Goal: Task Accomplishment & Management: Complete application form

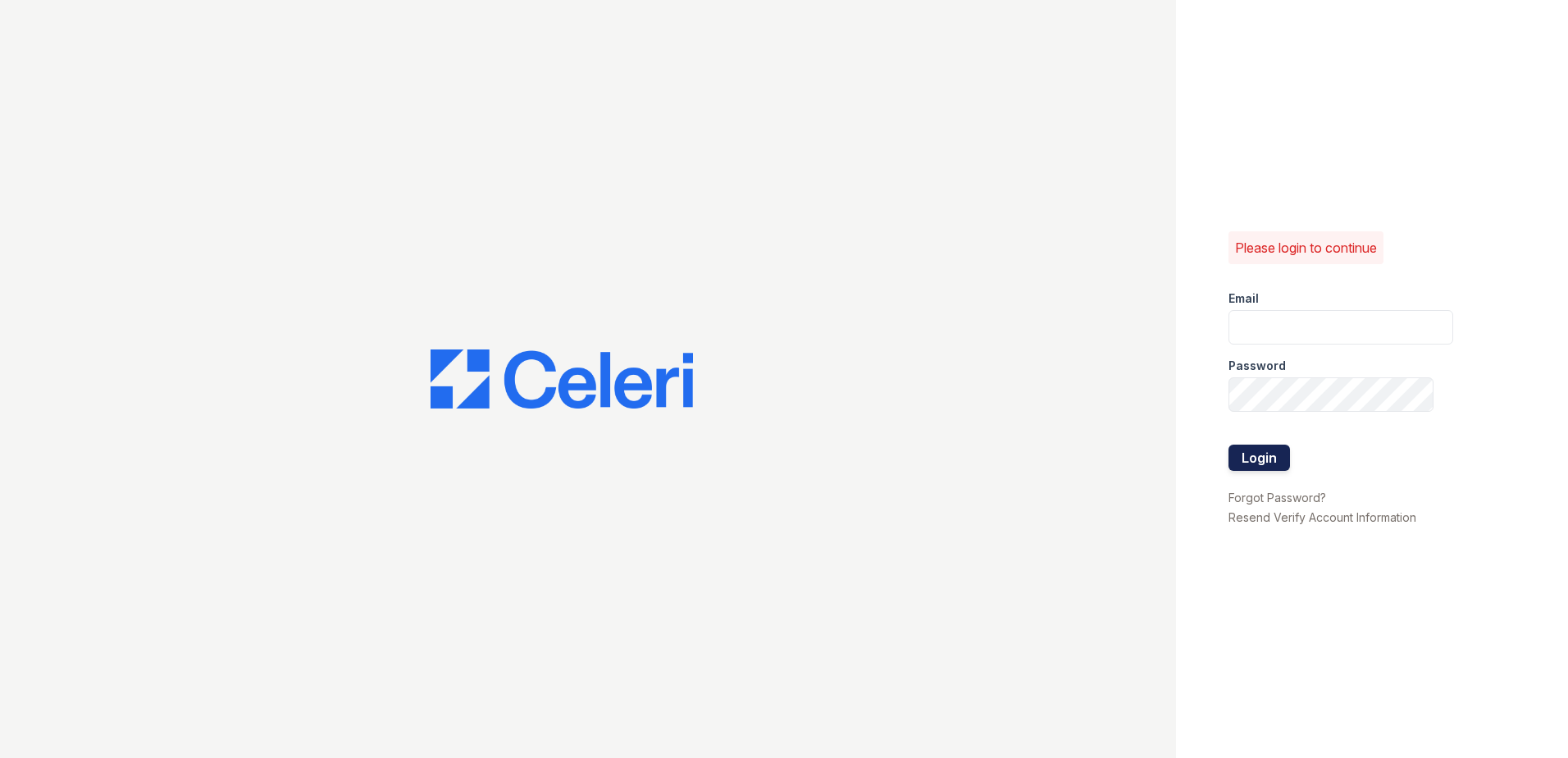
type input "[EMAIL_ADDRESS][DOMAIN_NAME]"
click at [1256, 459] on button "Login" at bounding box center [1259, 457] width 61 height 26
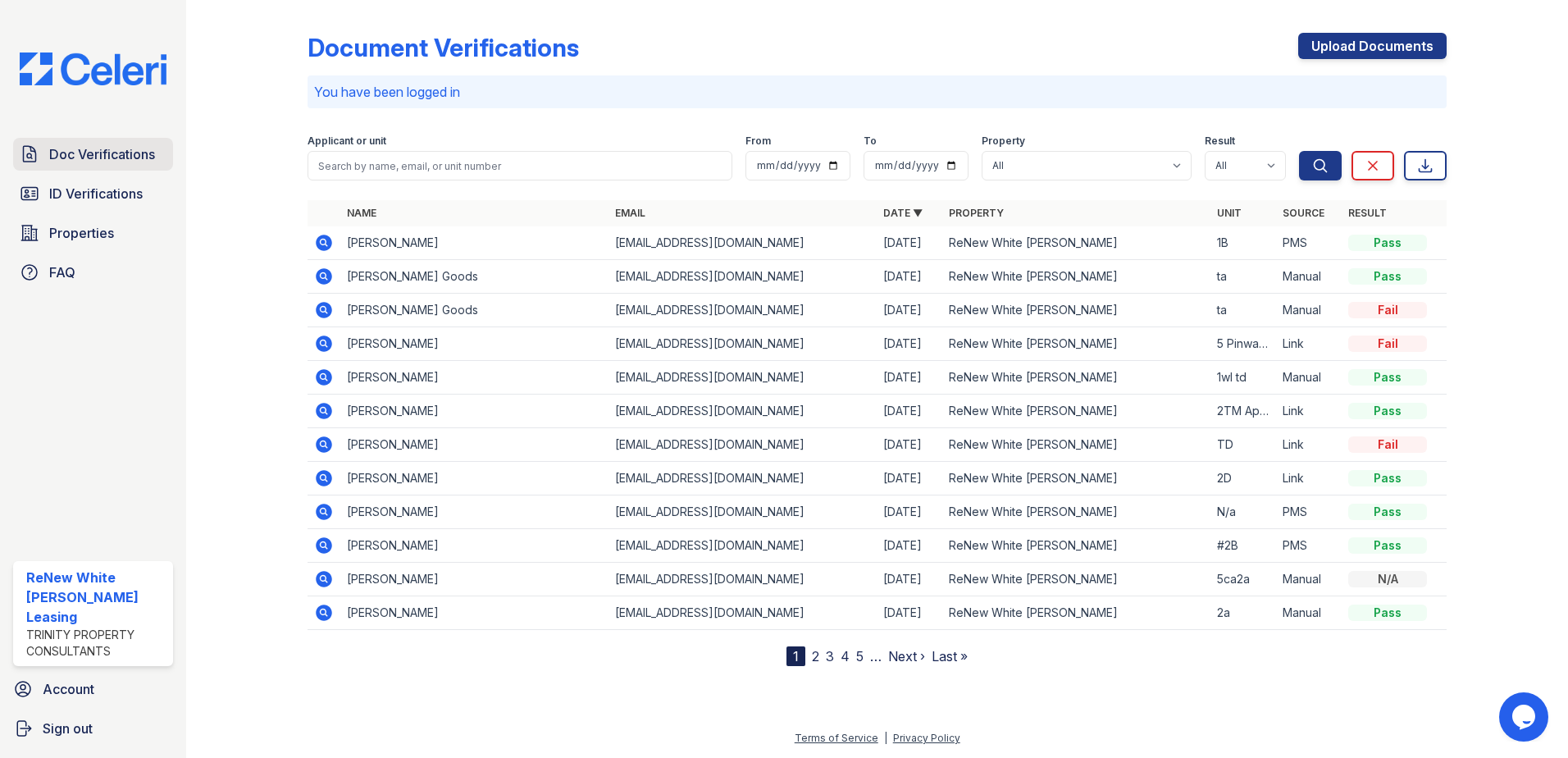
click at [137, 163] on span "Doc Verifications" at bounding box center [102, 153] width 106 height 19
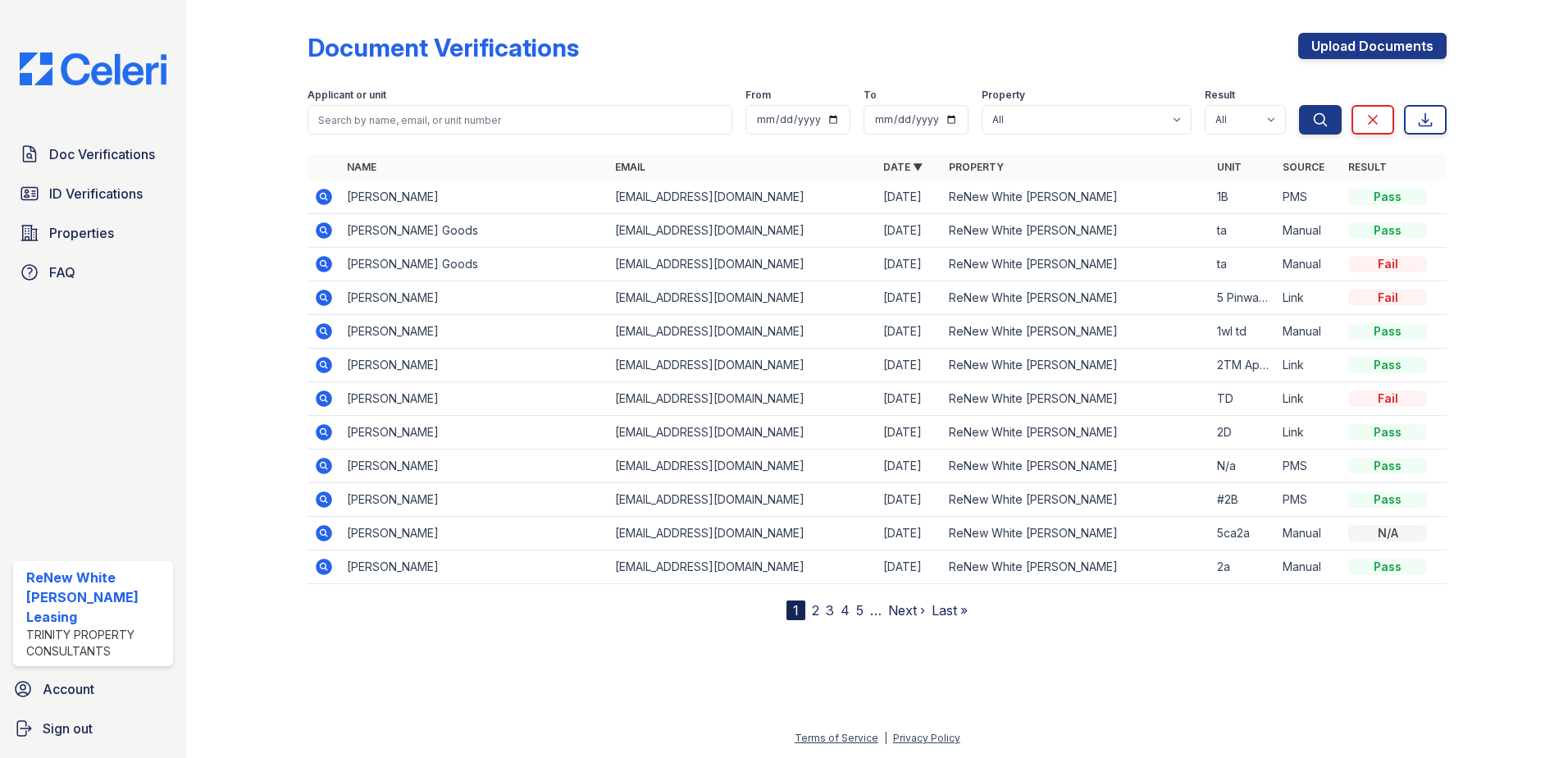
click at [325, 230] on icon at bounding box center [323, 229] width 4 height 4
click at [1333, 56] on link "Upload Documents" at bounding box center [1373, 45] width 148 height 26
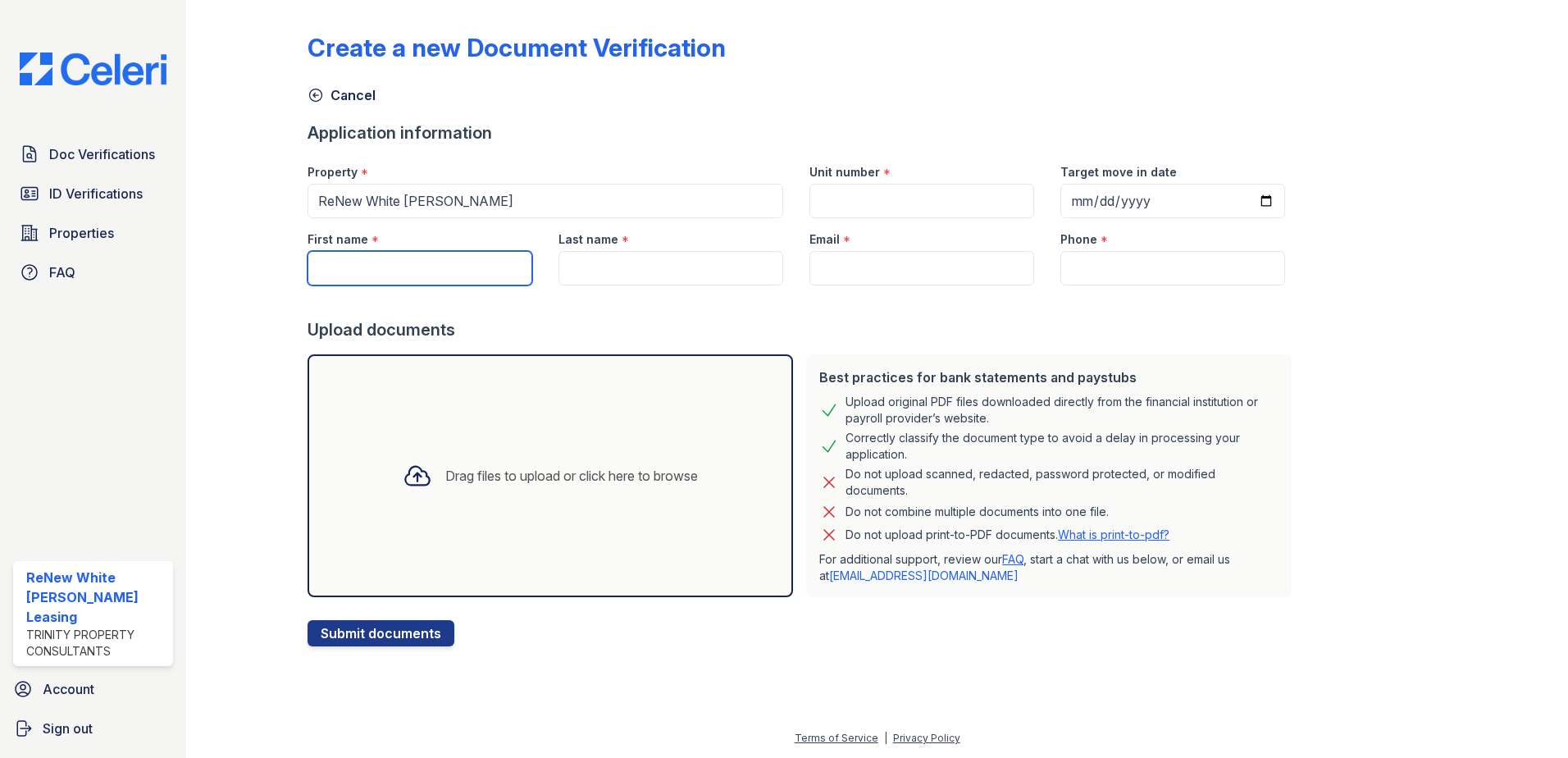
click at [482, 256] on input "First name" at bounding box center [419, 268] width 225 height 35
type input "Shounda"
type input "ta"
type input "Goods"
type input "[EMAIL_ADDRESS][DOMAIN_NAME]"
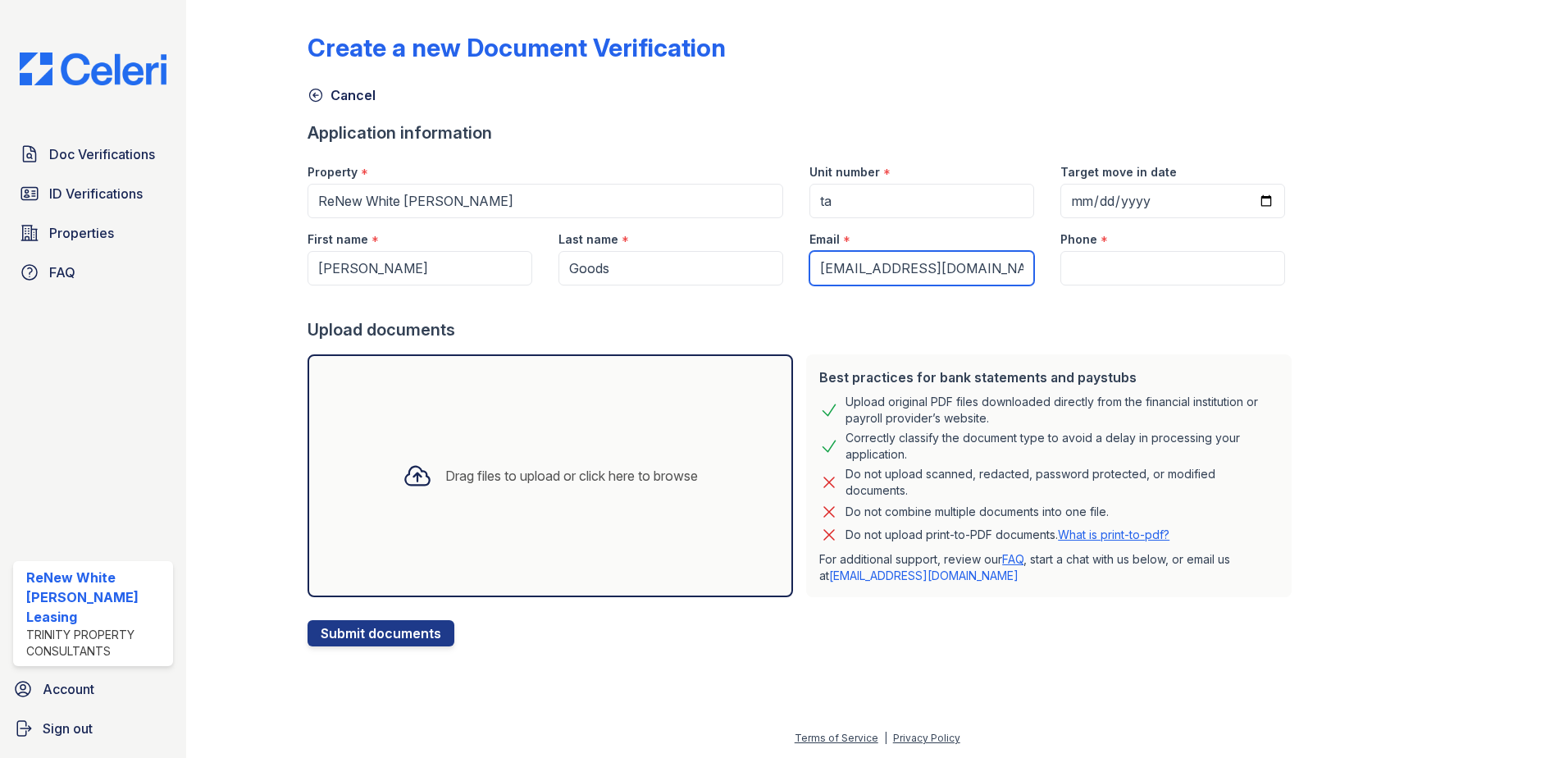
type input "(443) 442-2354"
click at [485, 438] on div "Drag files to upload or click here to browse" at bounding box center [550, 476] width 486 height 243
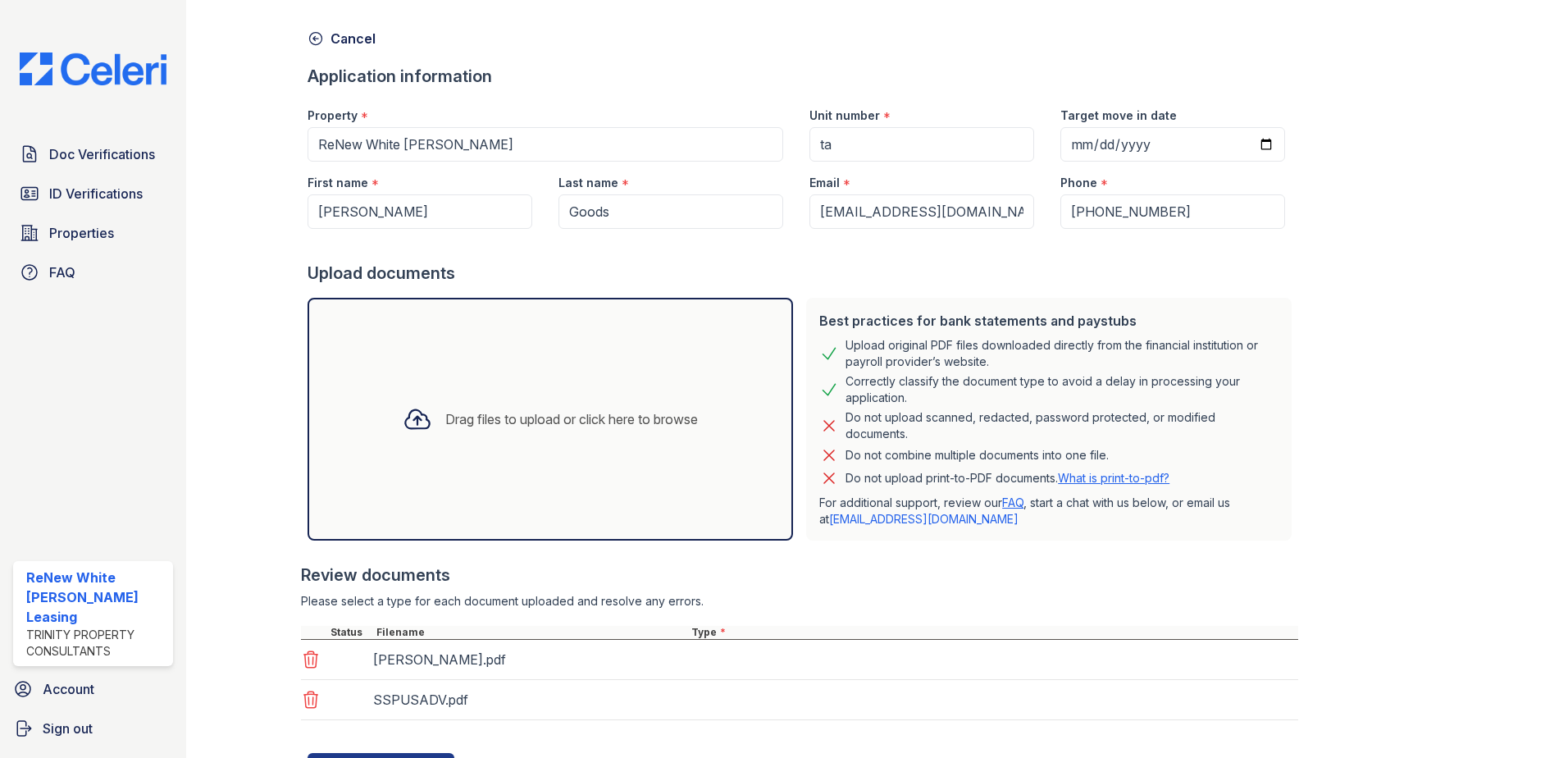
scroll to position [82, 0]
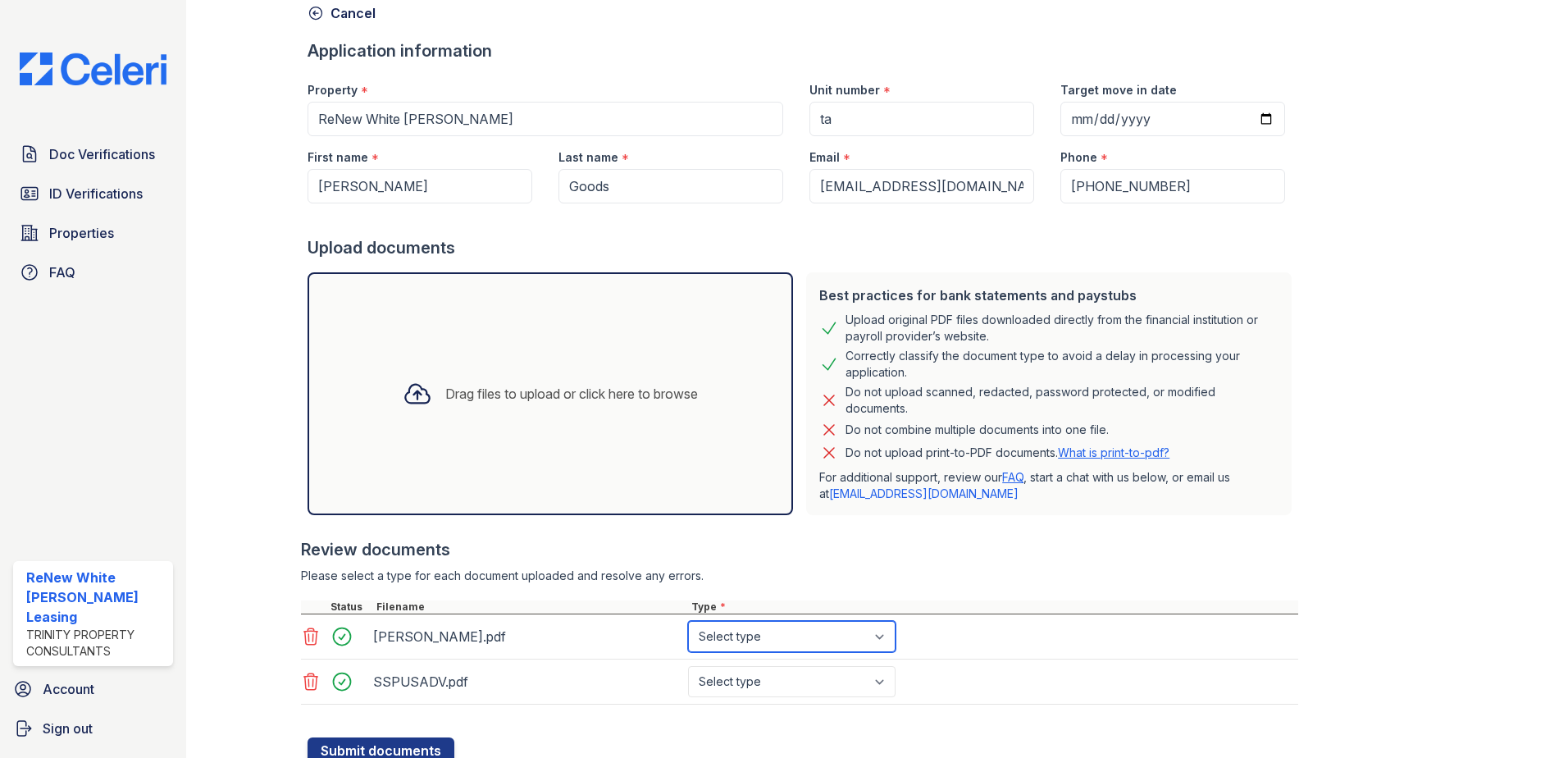
click at [738, 630] on select "Select type Paystub Bank Statement Offer Letter Tax Documents Benefit Award Let…" at bounding box center [792, 636] width 207 height 31
select select "paystub"
click at [688, 621] on select "Select type Paystub Bank Statement Offer Letter Tax Documents Benefit Award Let…" at bounding box center [792, 636] width 207 height 31
click at [752, 681] on select "Select type Paystub Bank Statement Offer Letter Tax Documents Benefit Award Let…" at bounding box center [792, 681] width 207 height 31
select select "paystub"
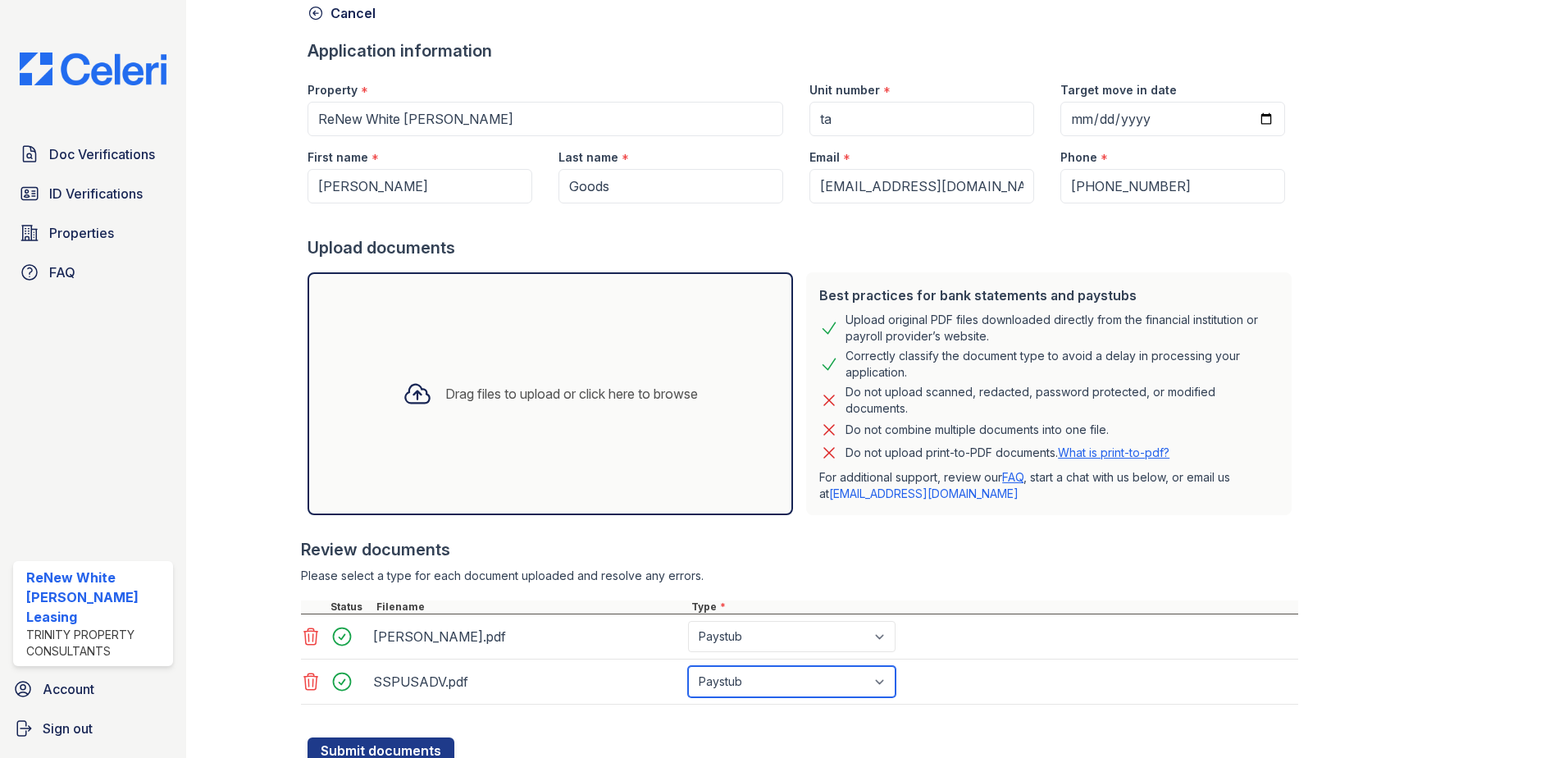
click at [688, 666] on select "Select type Paystub Bank Statement Offer Letter Tax Documents Benefit Award Let…" at bounding box center [792, 681] width 207 height 31
click at [401, 742] on button "Submit documents" at bounding box center [381, 750] width 147 height 26
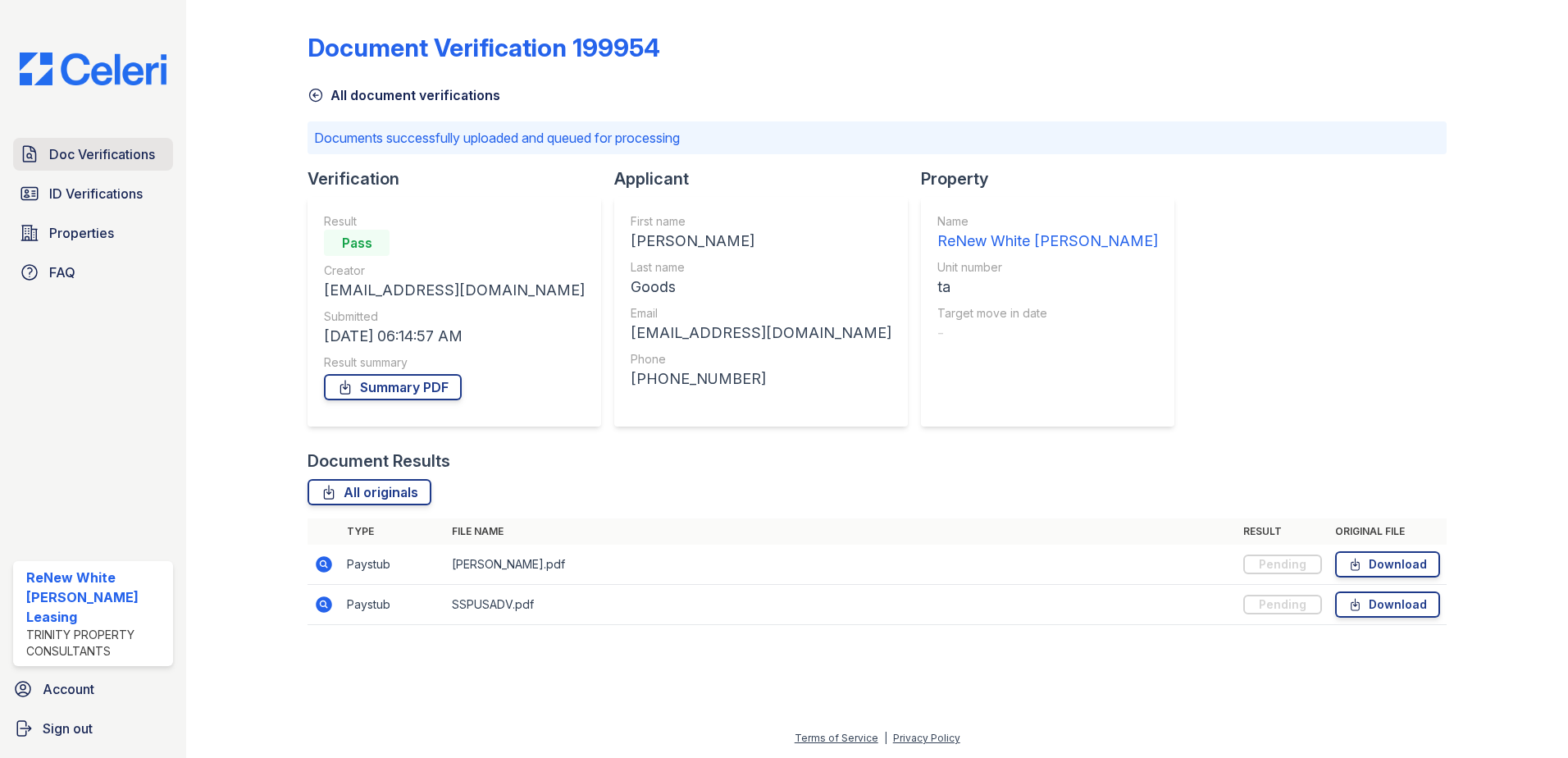
click at [131, 147] on span "Doc Verifications" at bounding box center [102, 153] width 106 height 19
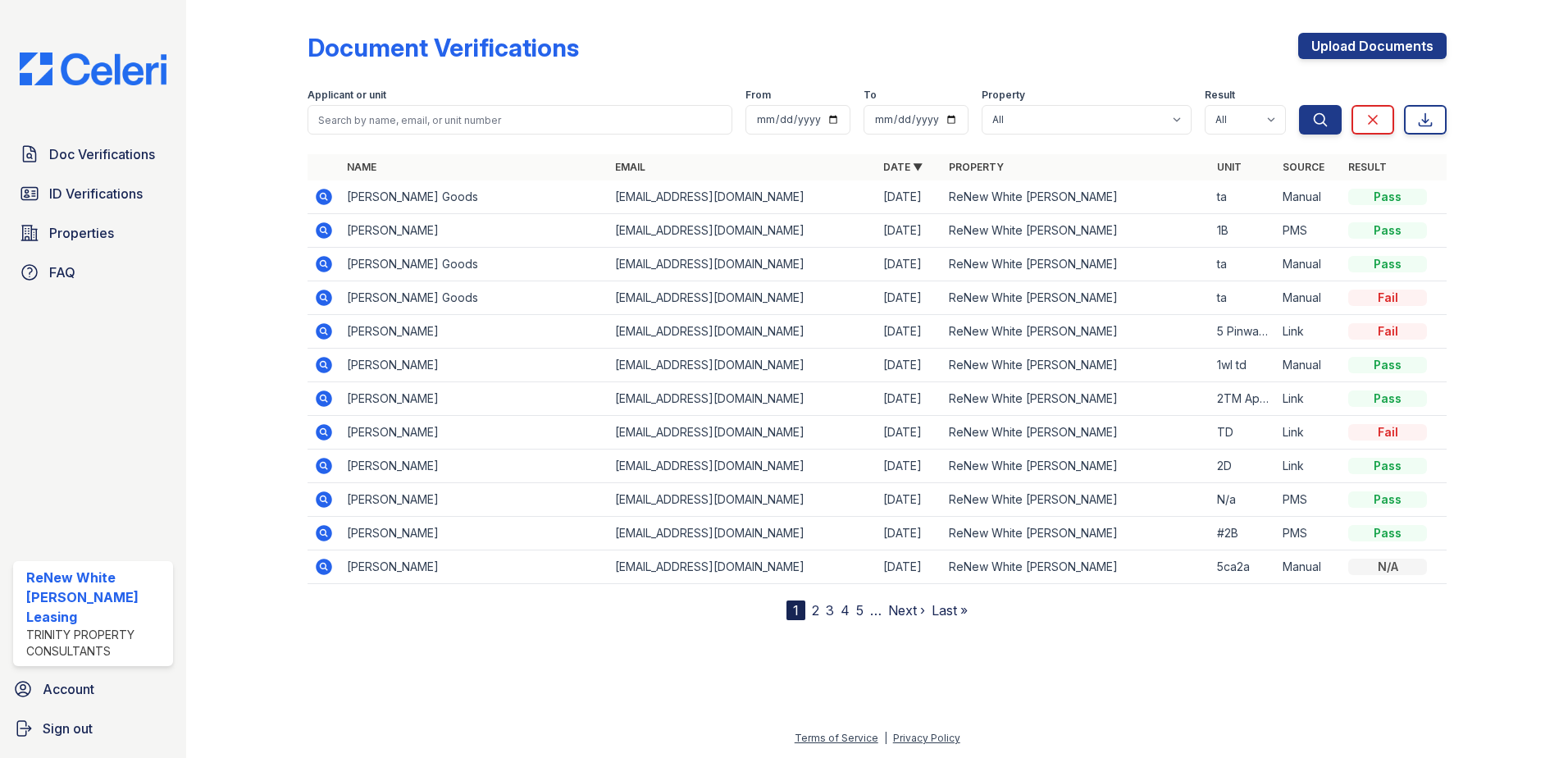
click at [325, 191] on icon at bounding box center [323, 196] width 16 height 16
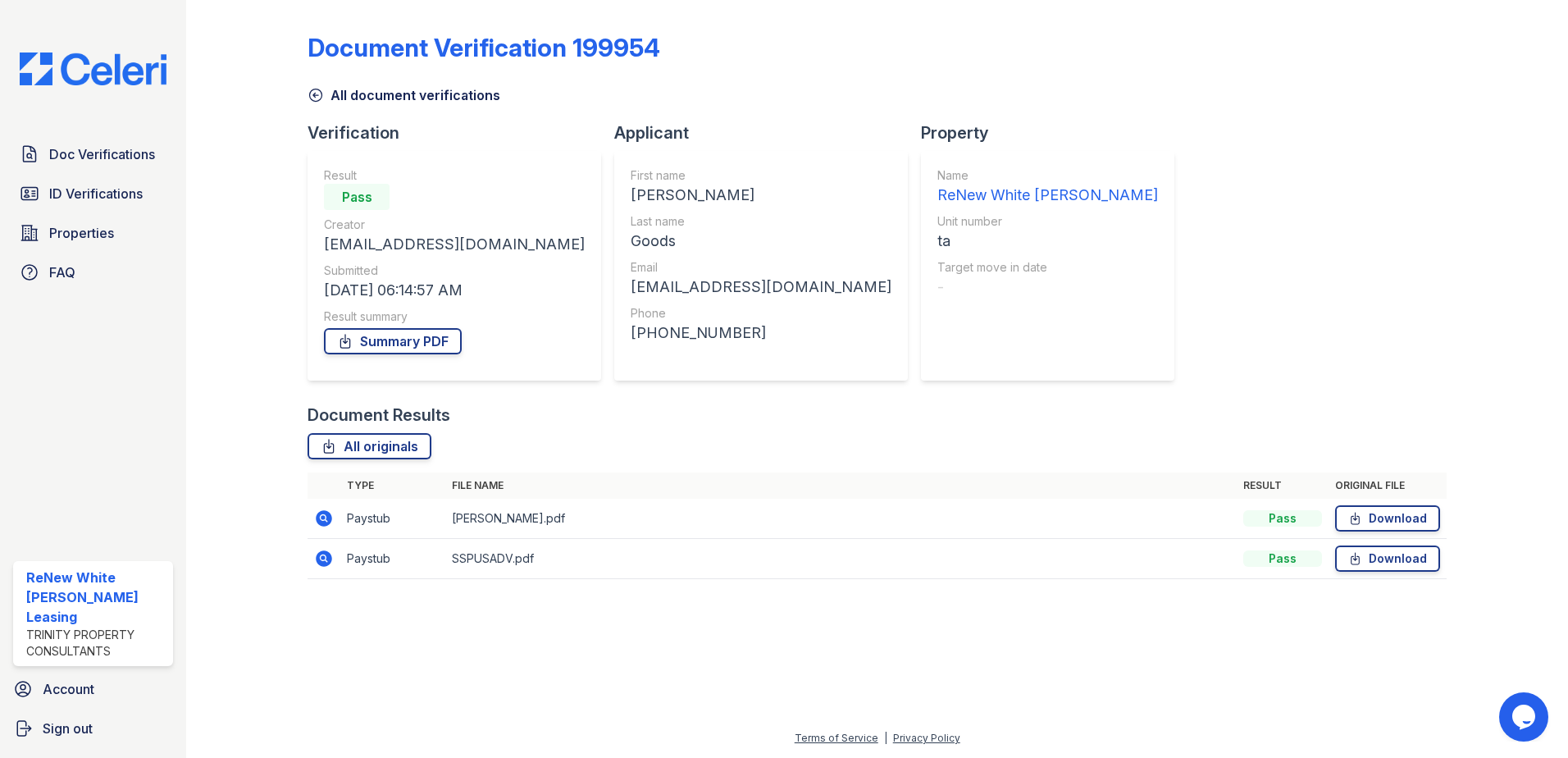
click at [324, 518] on icon at bounding box center [323, 517] width 4 height 4
click at [328, 557] on icon at bounding box center [323, 558] width 16 height 16
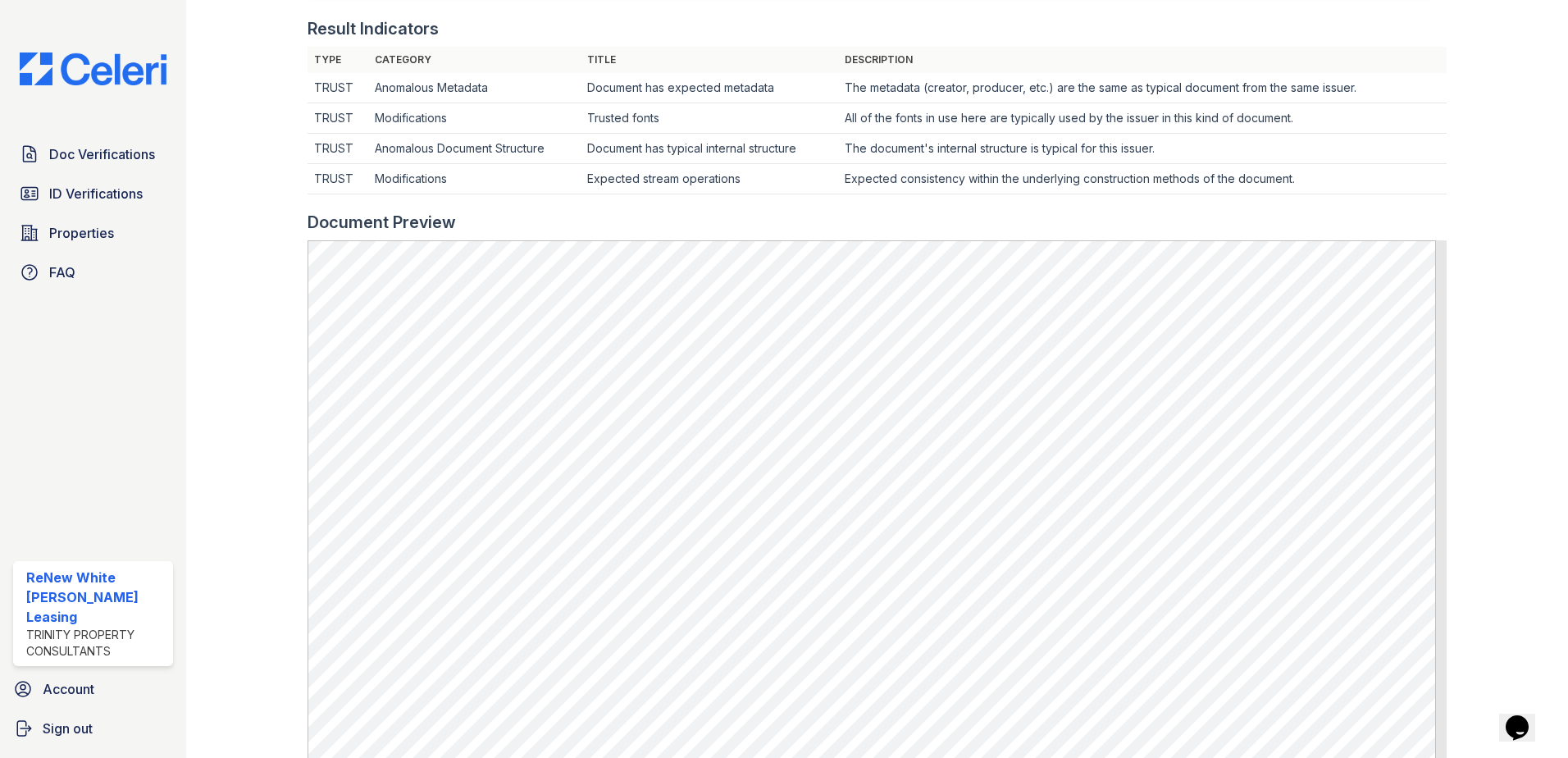
scroll to position [492, 0]
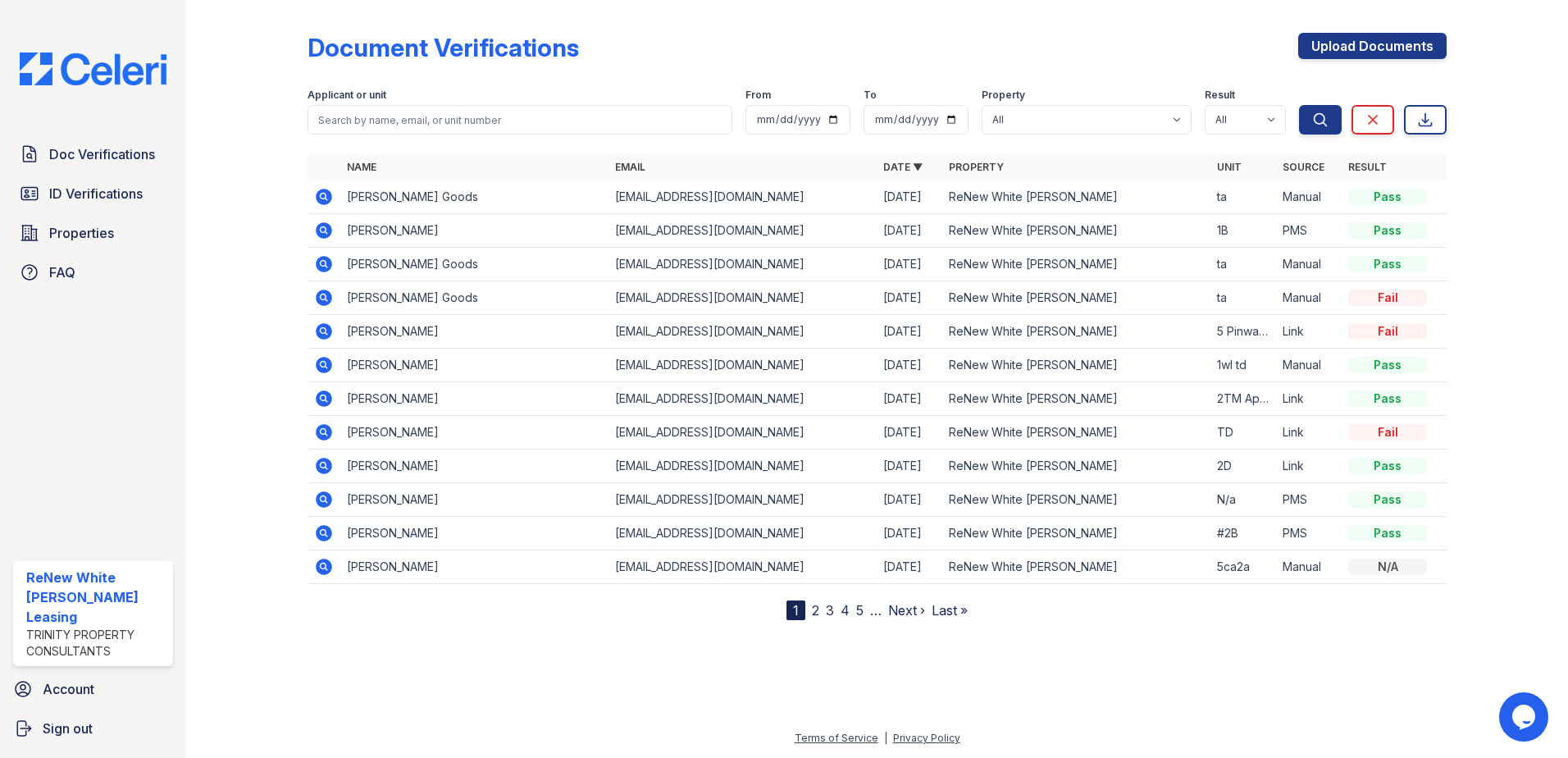
click at [318, 263] on icon at bounding box center [323, 264] width 16 height 16
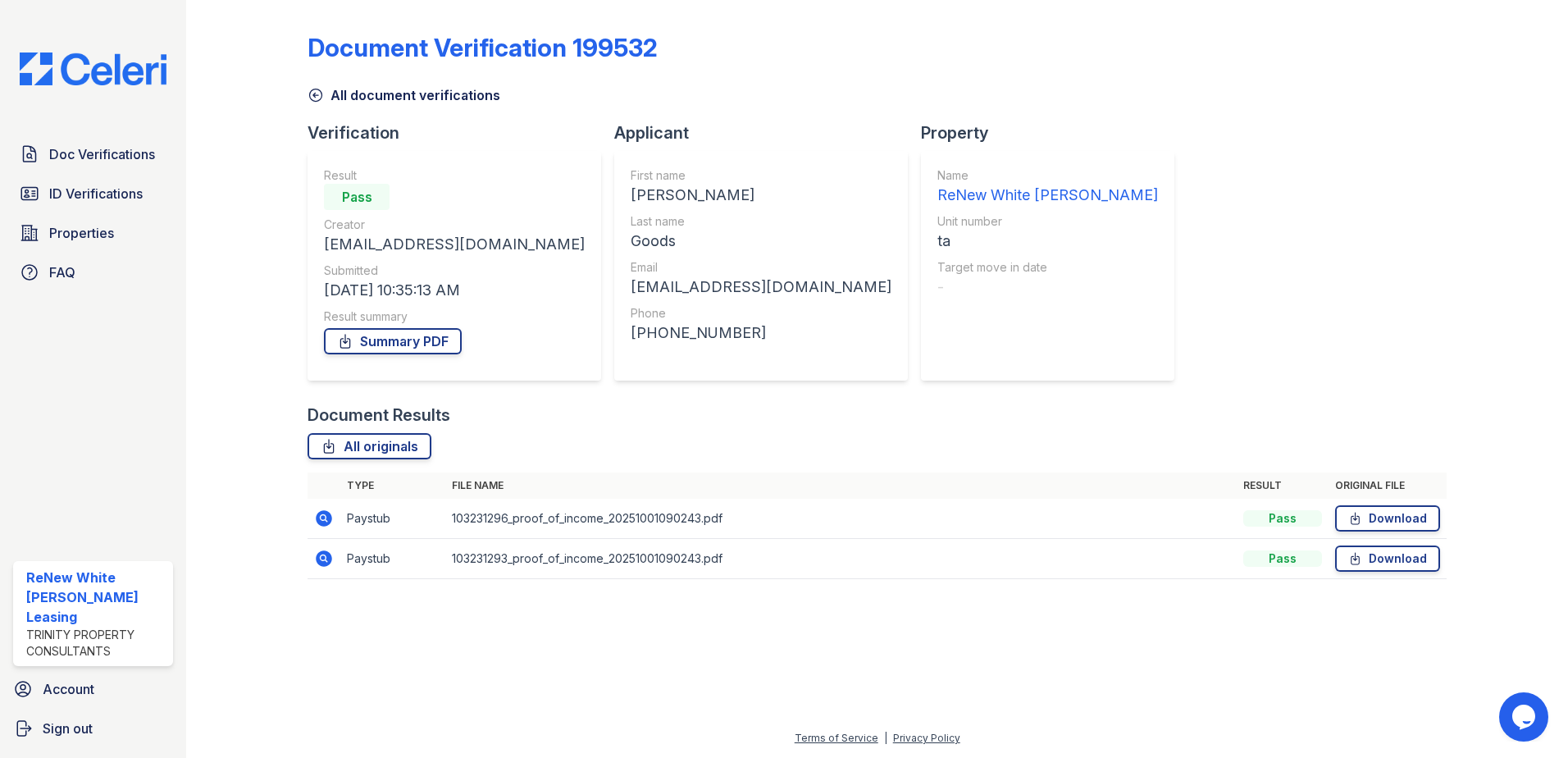
click at [321, 526] on icon at bounding box center [323, 518] width 19 height 19
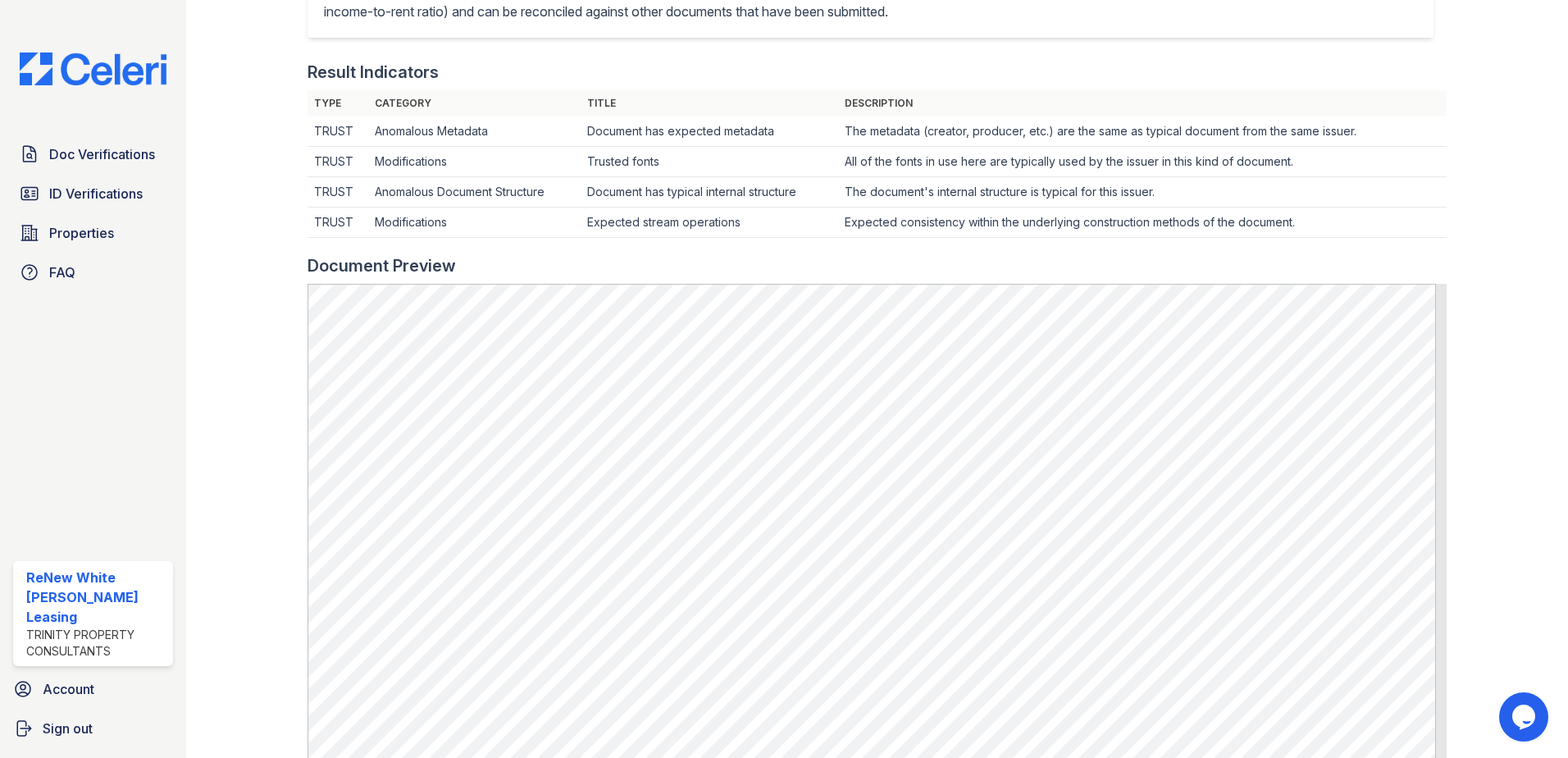
scroll to position [574, 0]
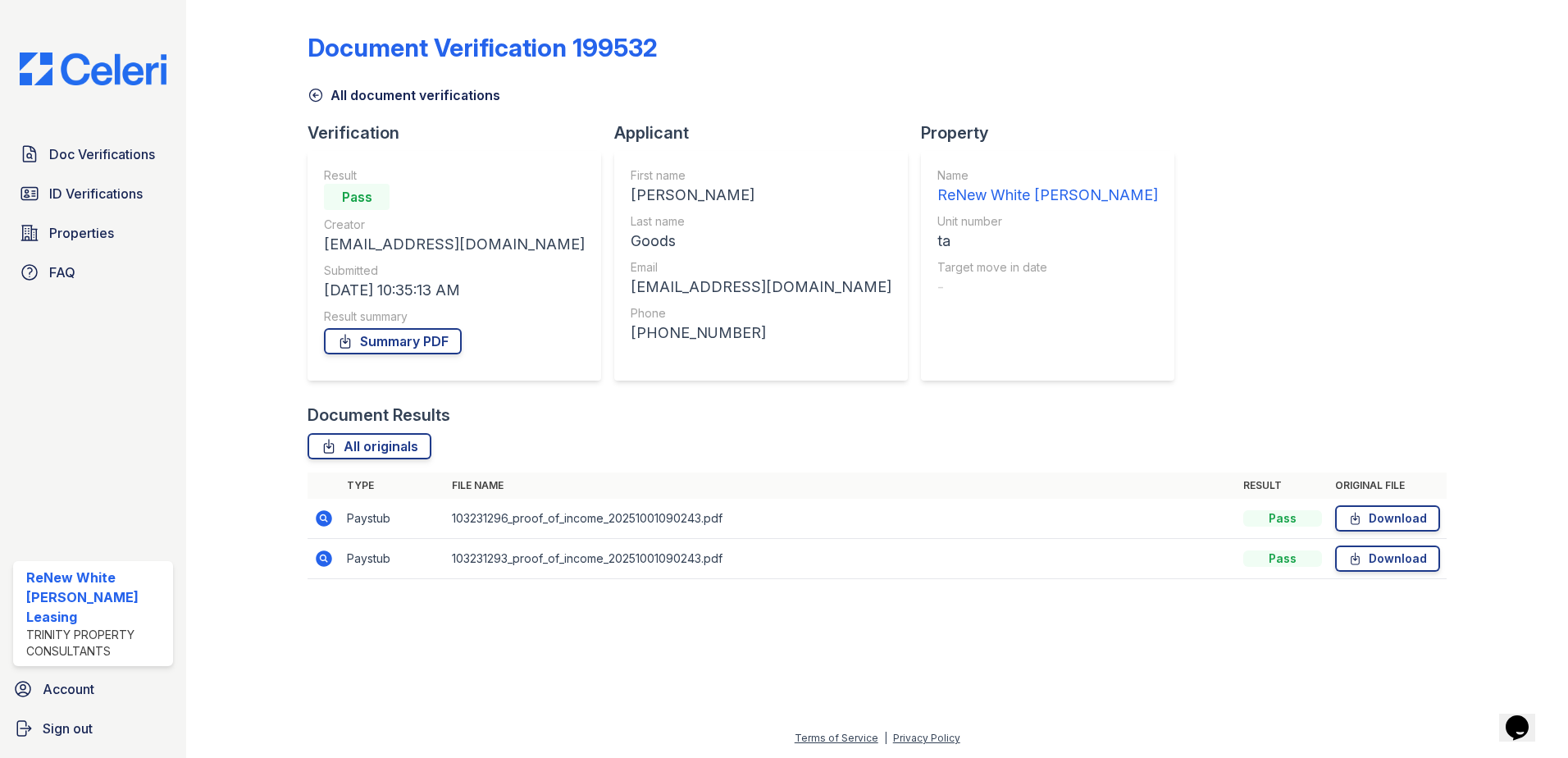
click at [331, 558] on icon at bounding box center [323, 558] width 16 height 16
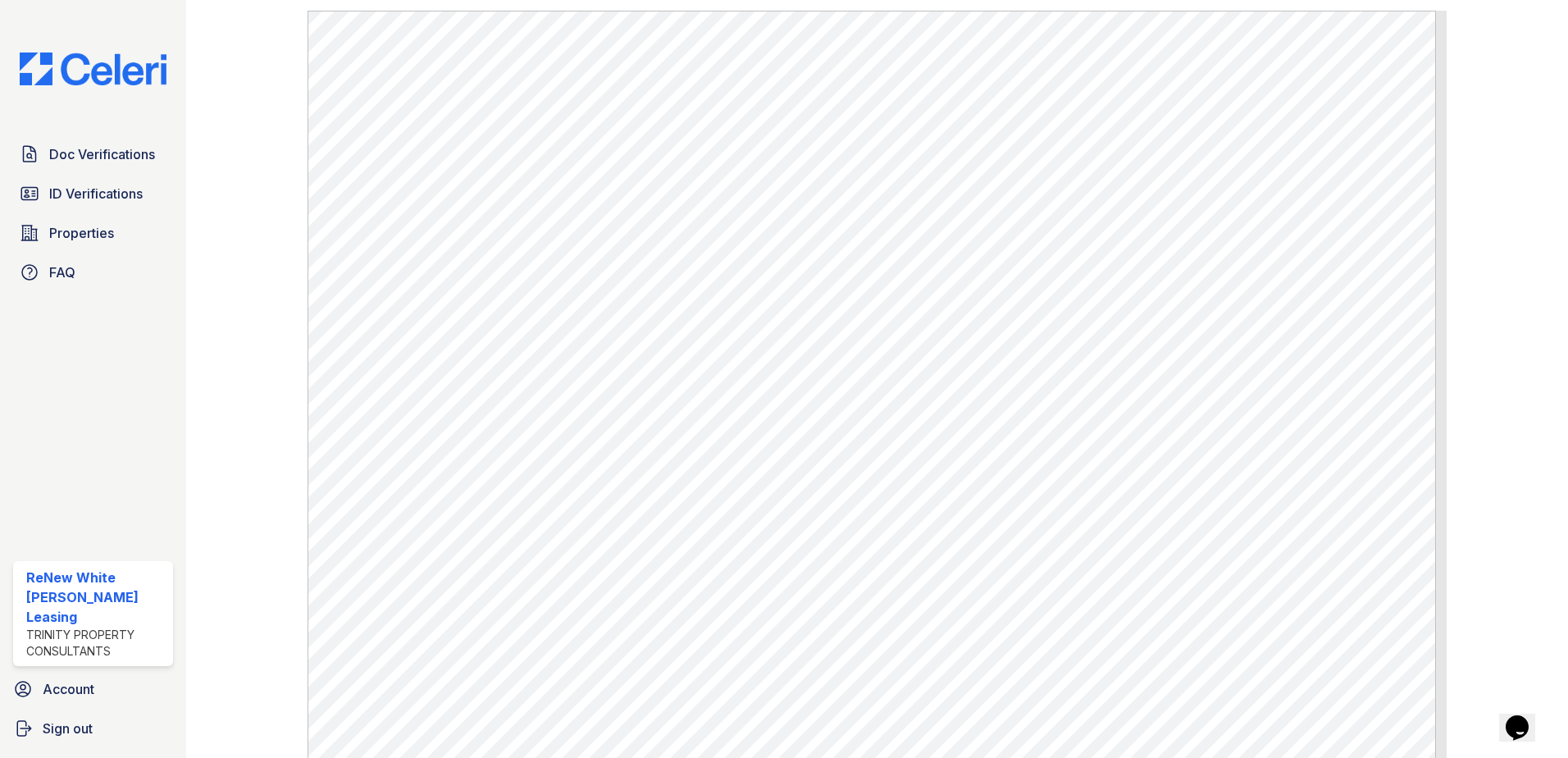
scroll to position [739, 0]
click at [149, 182] on link "ID Verifications" at bounding box center [93, 193] width 160 height 33
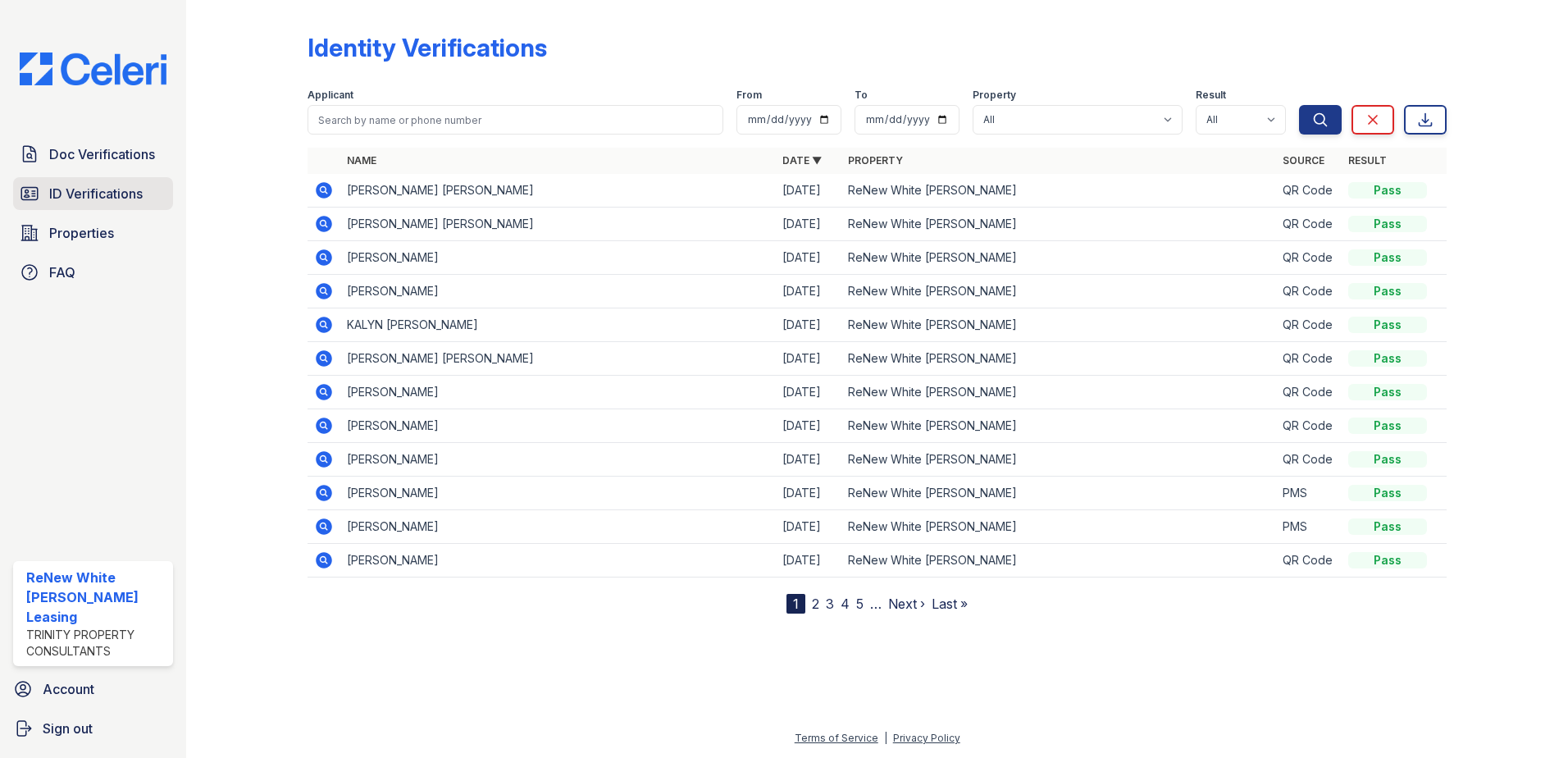
click at [140, 204] on span "ID Verifications" at bounding box center [95, 193] width 93 height 19
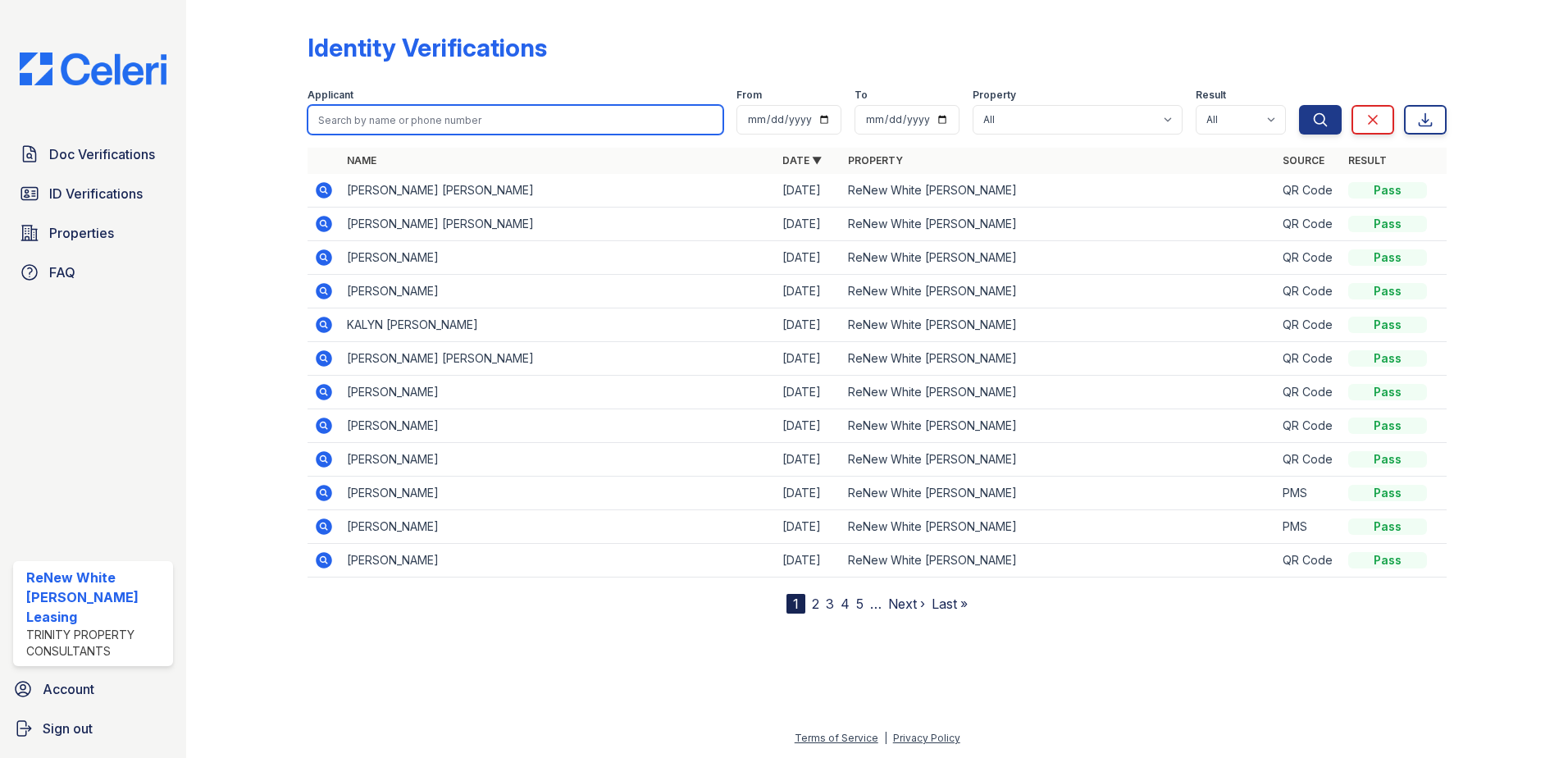
click at [393, 119] on input "search" at bounding box center [515, 120] width 416 height 29
type input "shounda"
click at [1299, 105] on button "Search" at bounding box center [1320, 120] width 43 height 29
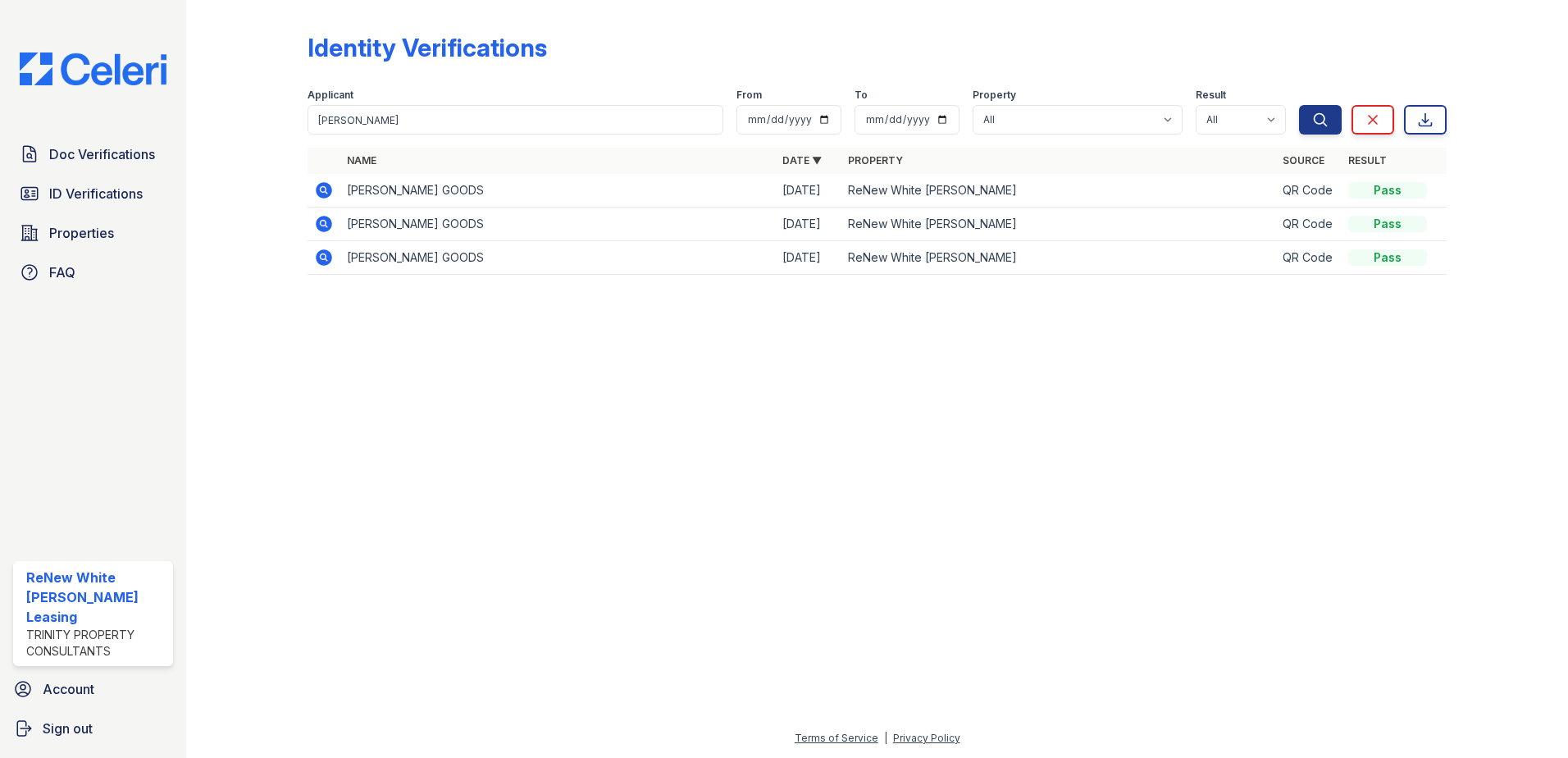
click at [324, 199] on icon at bounding box center [323, 190] width 19 height 19
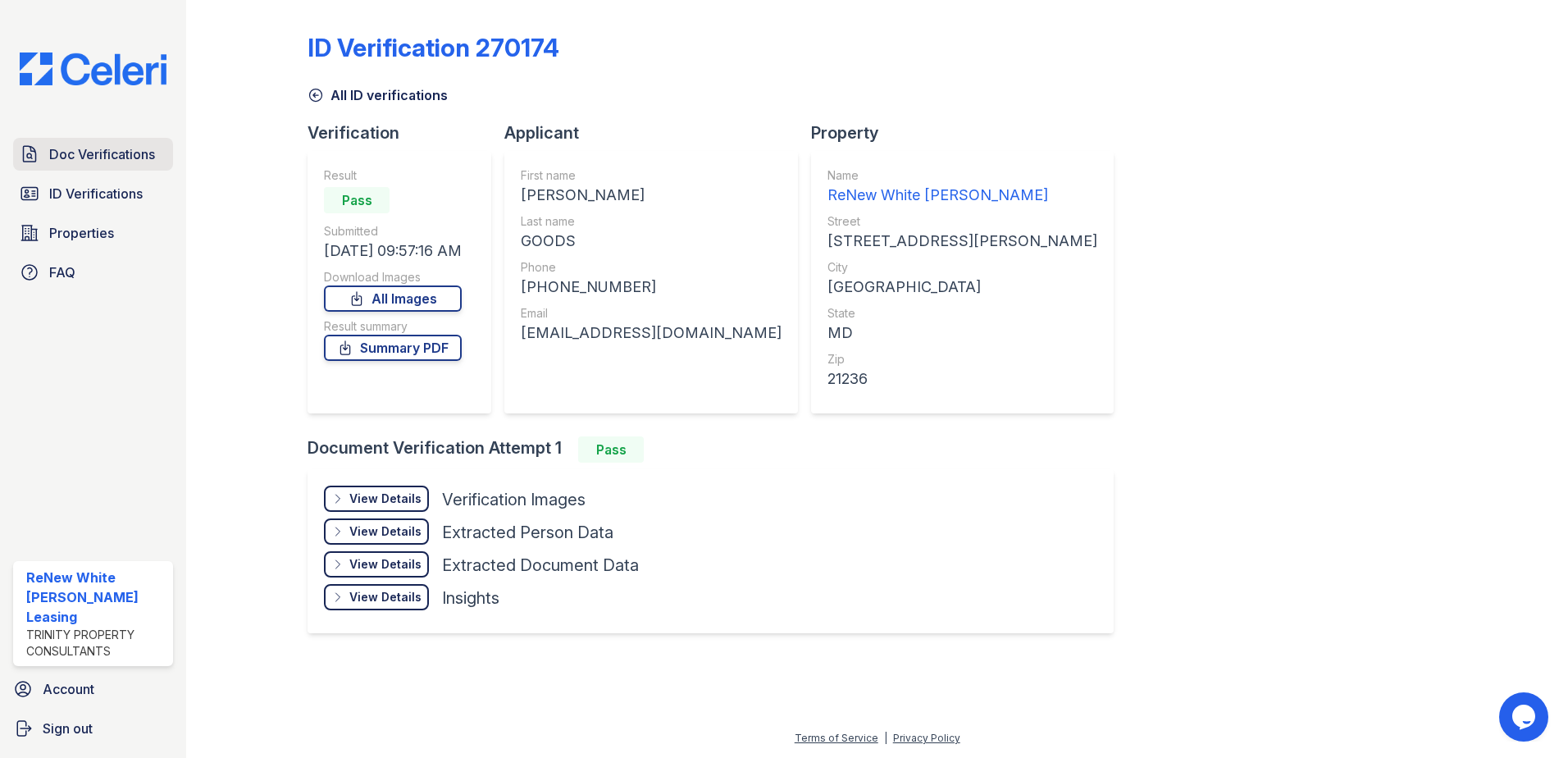
click at [133, 157] on span "Doc Verifications" at bounding box center [102, 153] width 106 height 19
